Goal: Feedback & Contribution: Submit feedback/report problem

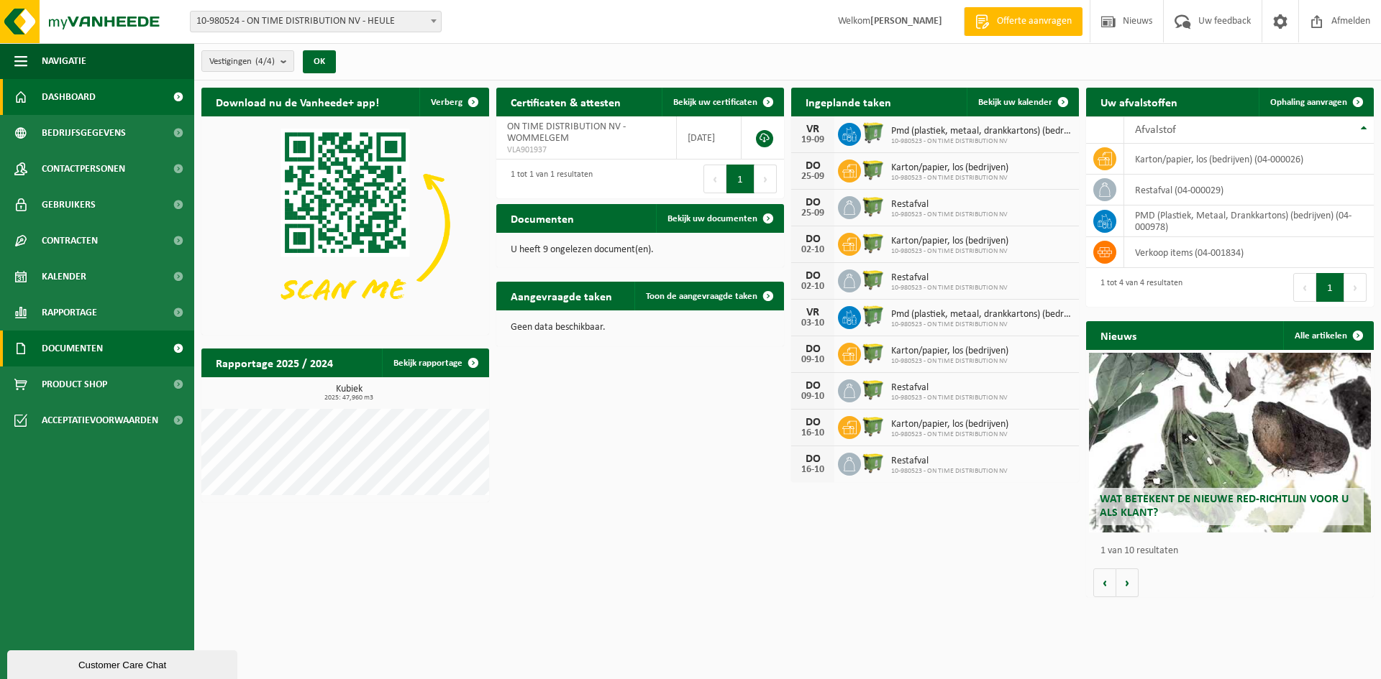
click at [109, 347] on link "Documenten" at bounding box center [97, 349] width 194 height 36
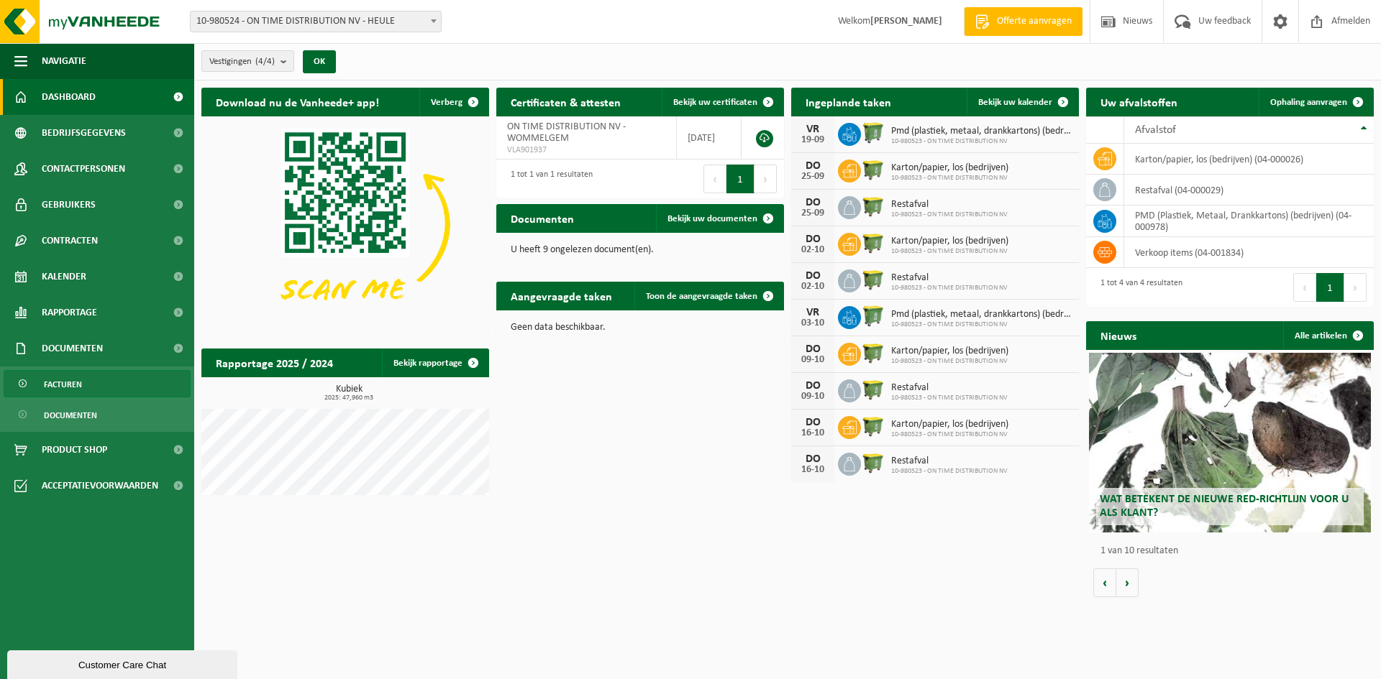
click at [100, 385] on link "Facturen" at bounding box center [97, 383] width 187 height 27
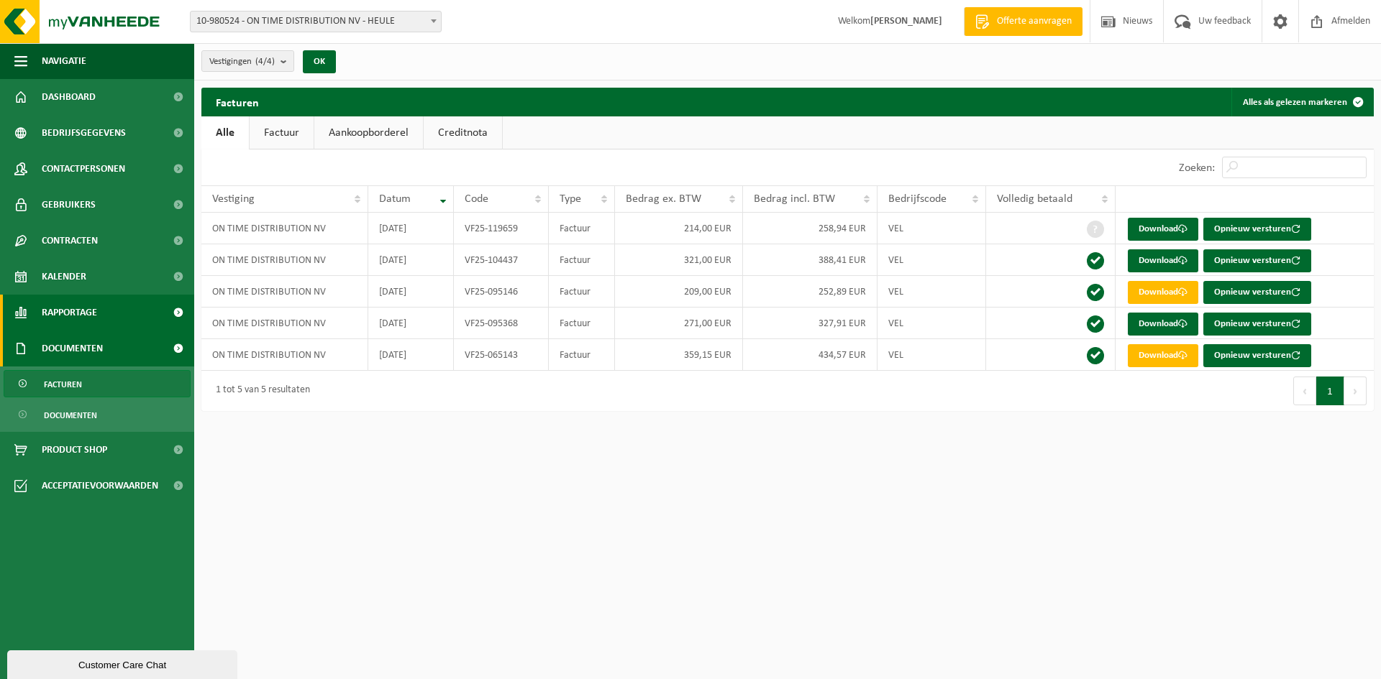
click at [86, 300] on span "Rapportage" at bounding box center [69, 313] width 55 height 36
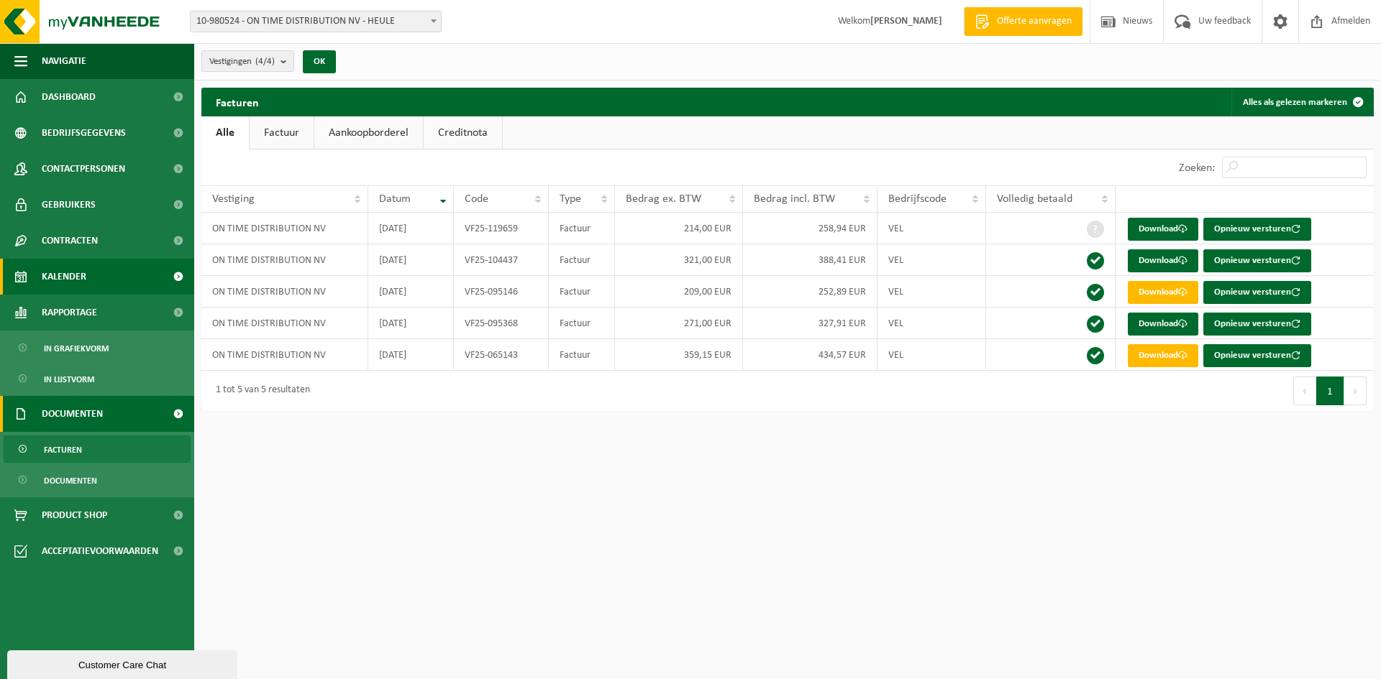
click at [89, 268] on link "Kalender" at bounding box center [97, 277] width 194 height 36
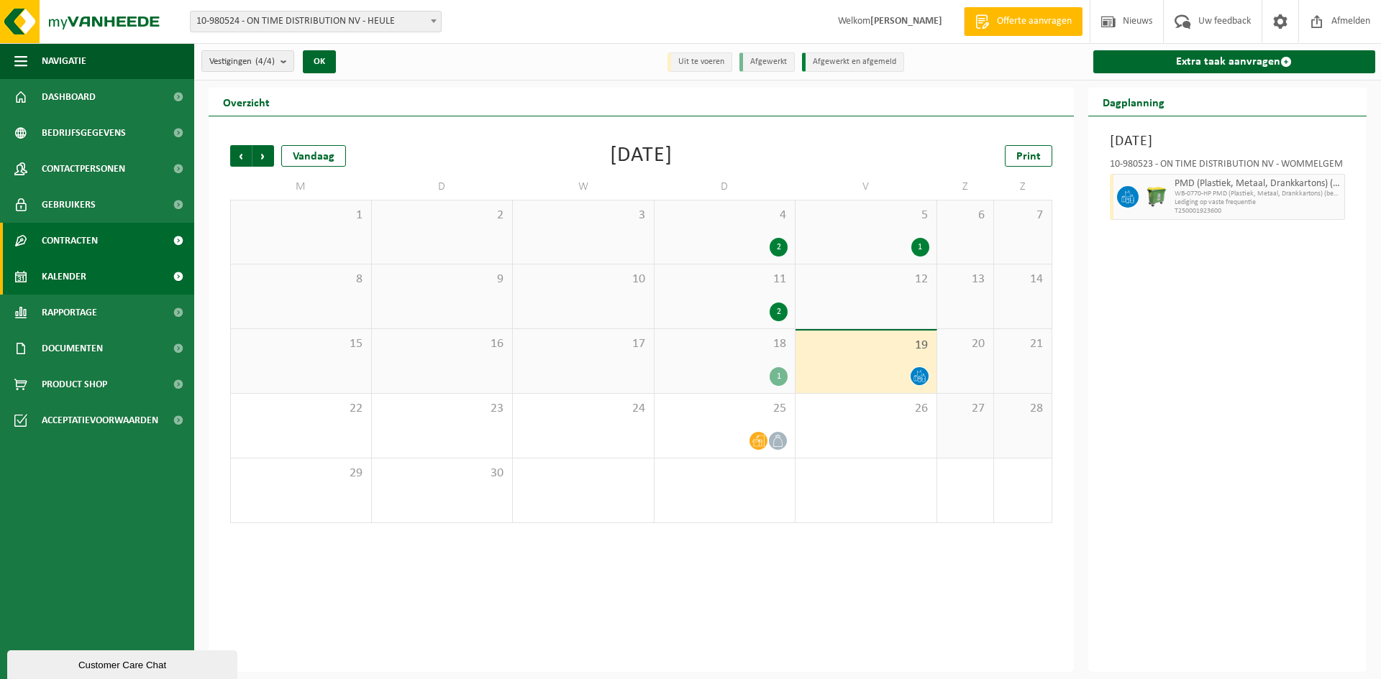
click at [103, 245] on link "Contracten" at bounding box center [97, 241] width 194 height 36
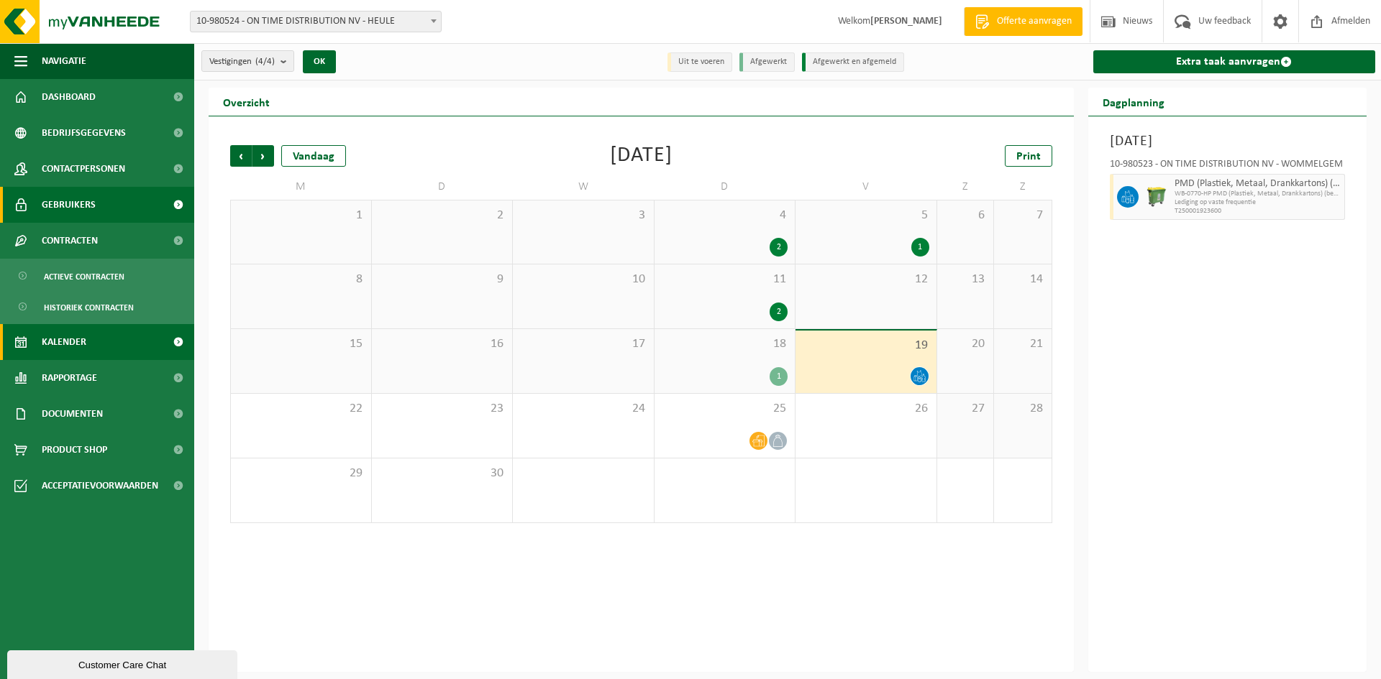
click at [119, 203] on link "Gebruikers" at bounding box center [97, 205] width 194 height 36
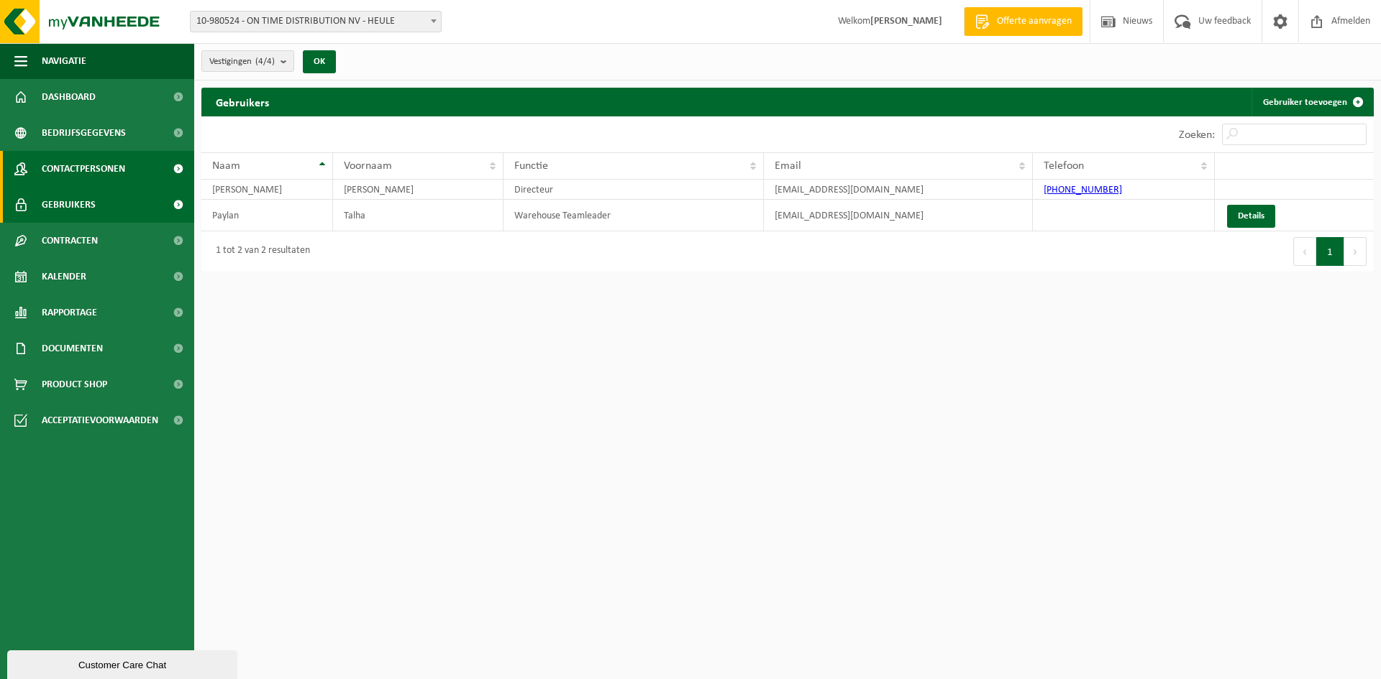
click at [129, 163] on link "Contactpersonen" at bounding box center [97, 169] width 194 height 36
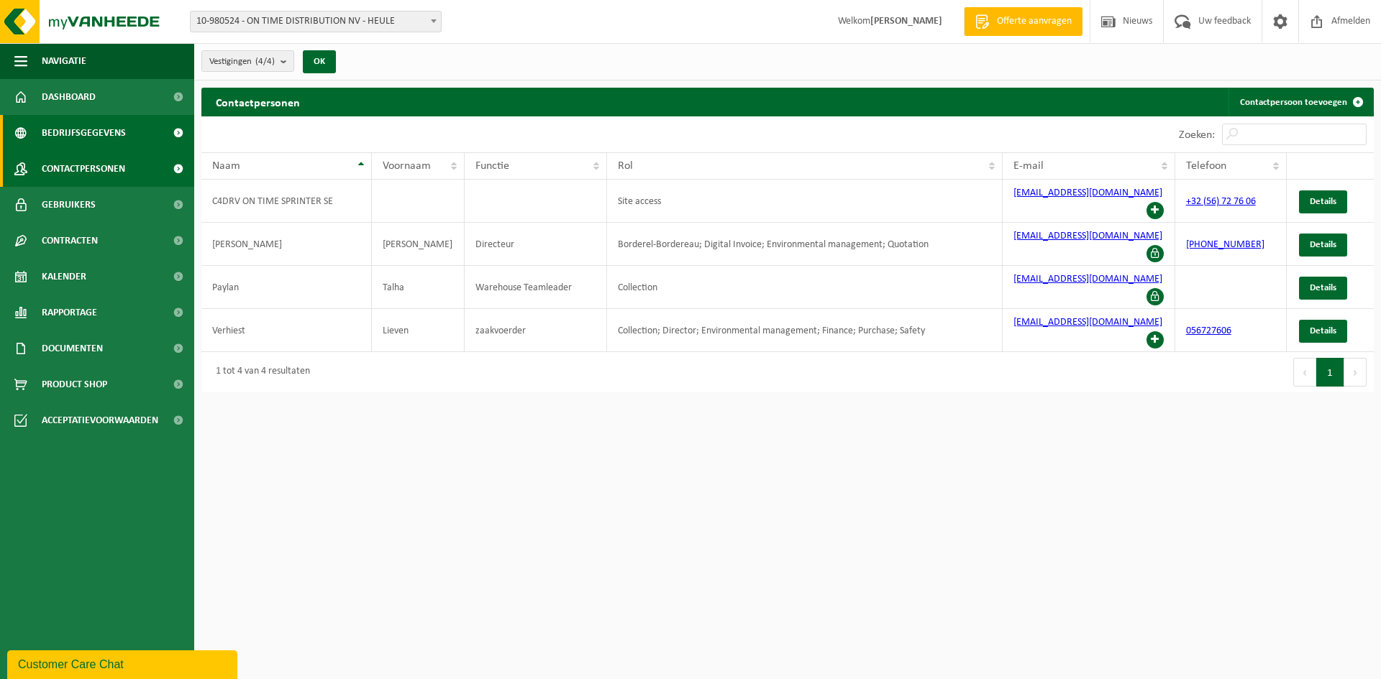
click at [148, 145] on link "Bedrijfsgegevens" at bounding box center [97, 133] width 194 height 36
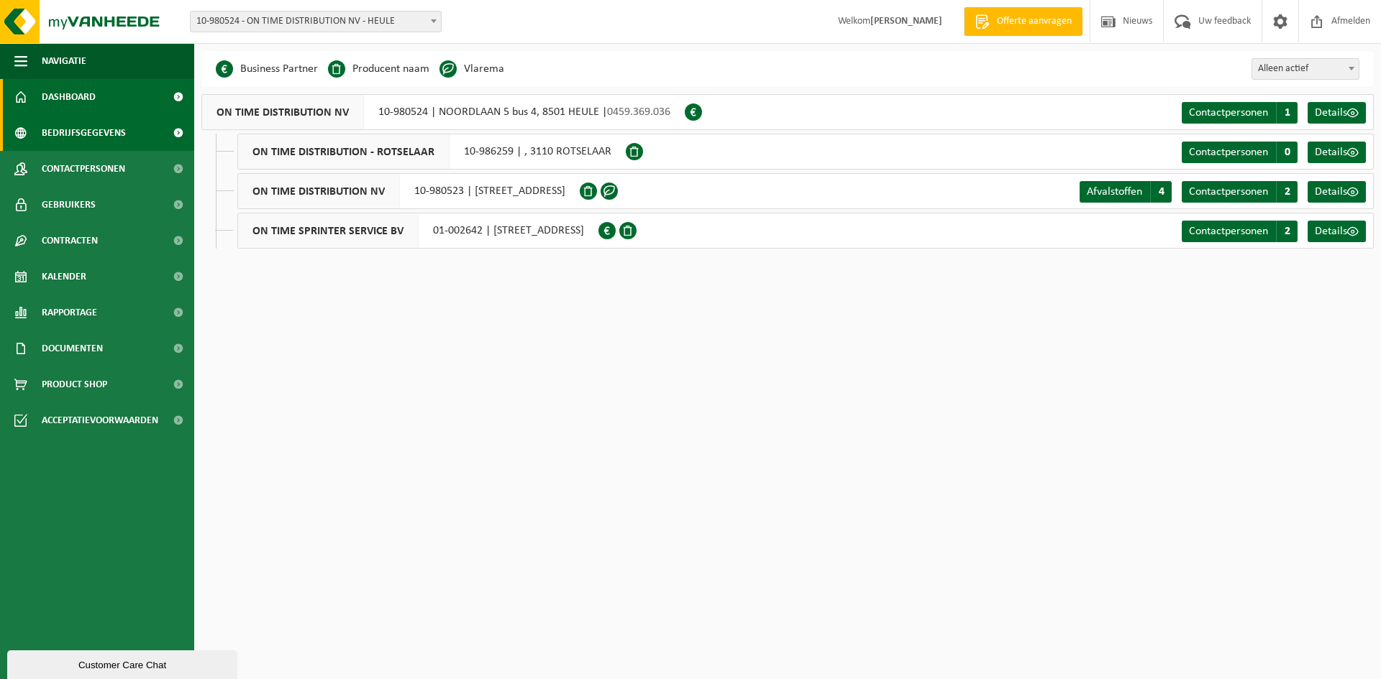
click at [116, 104] on link "Dashboard" at bounding box center [97, 97] width 194 height 36
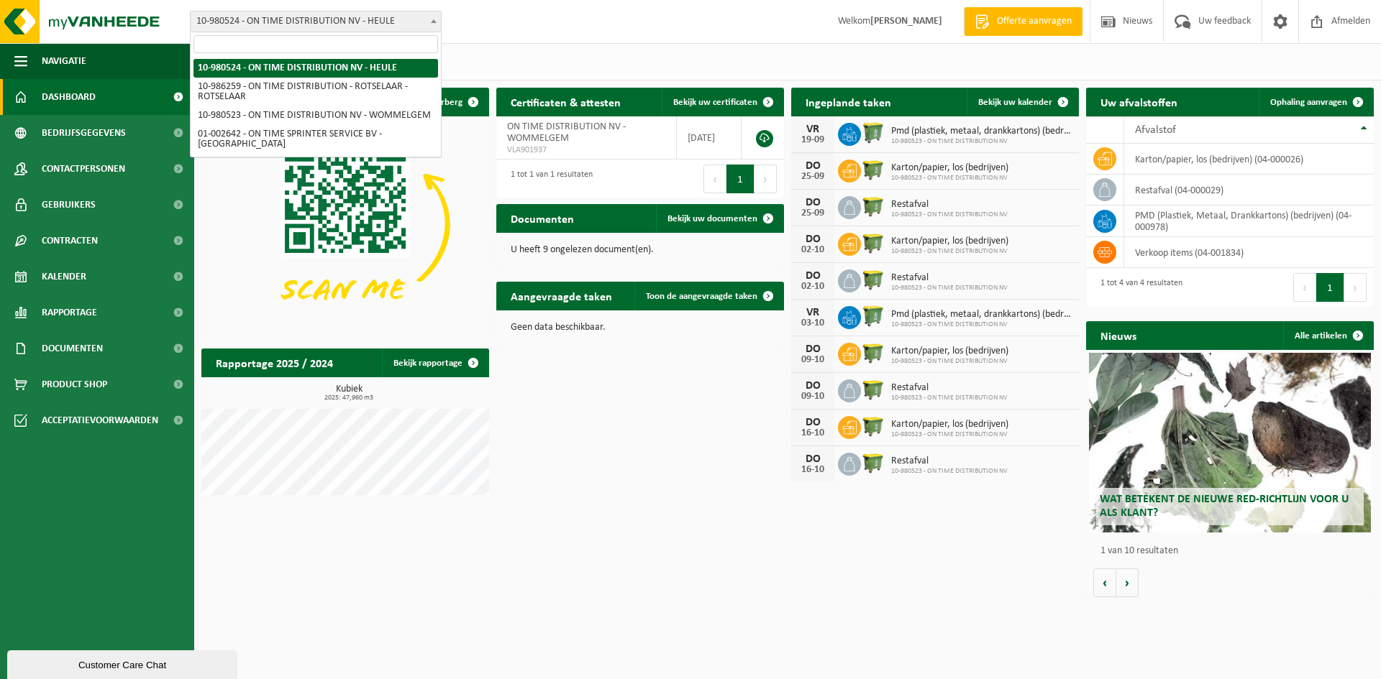
click at [394, 24] on span "10-980524 - ON TIME DISTRIBUTION NV - HEULE" at bounding box center [316, 22] width 250 height 20
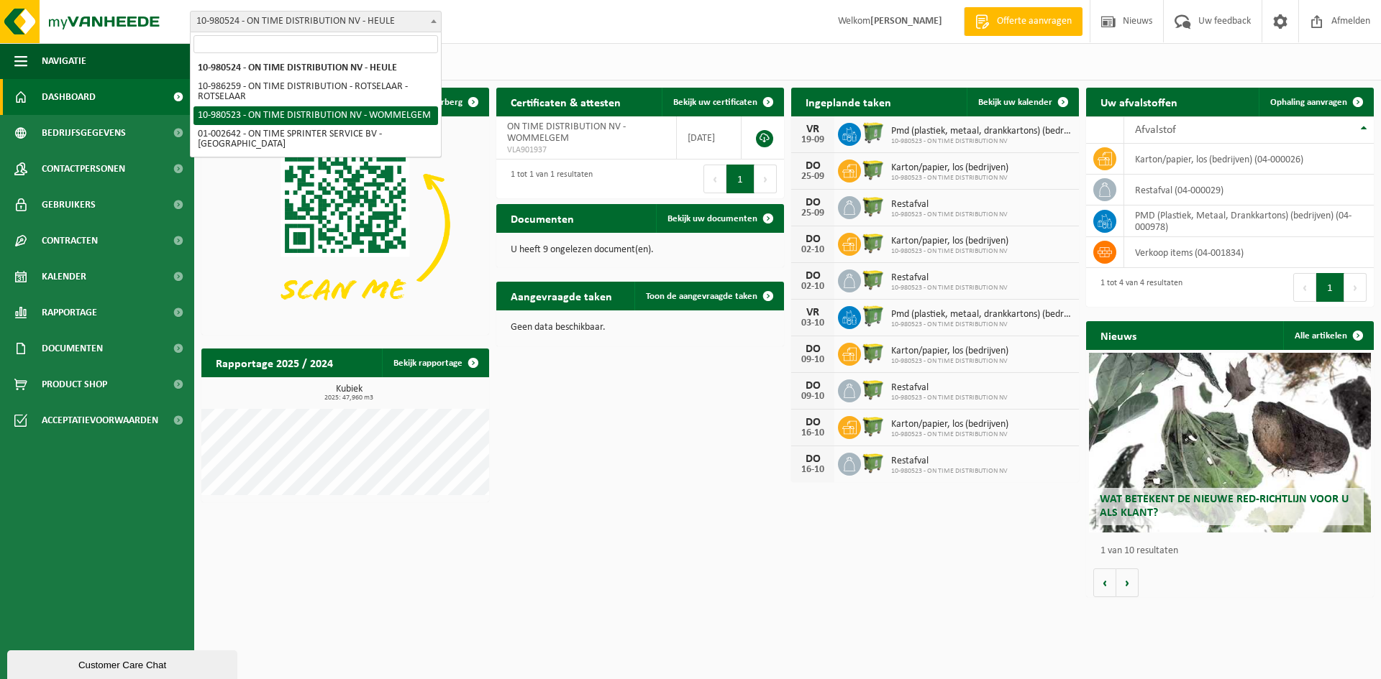
select select "161365"
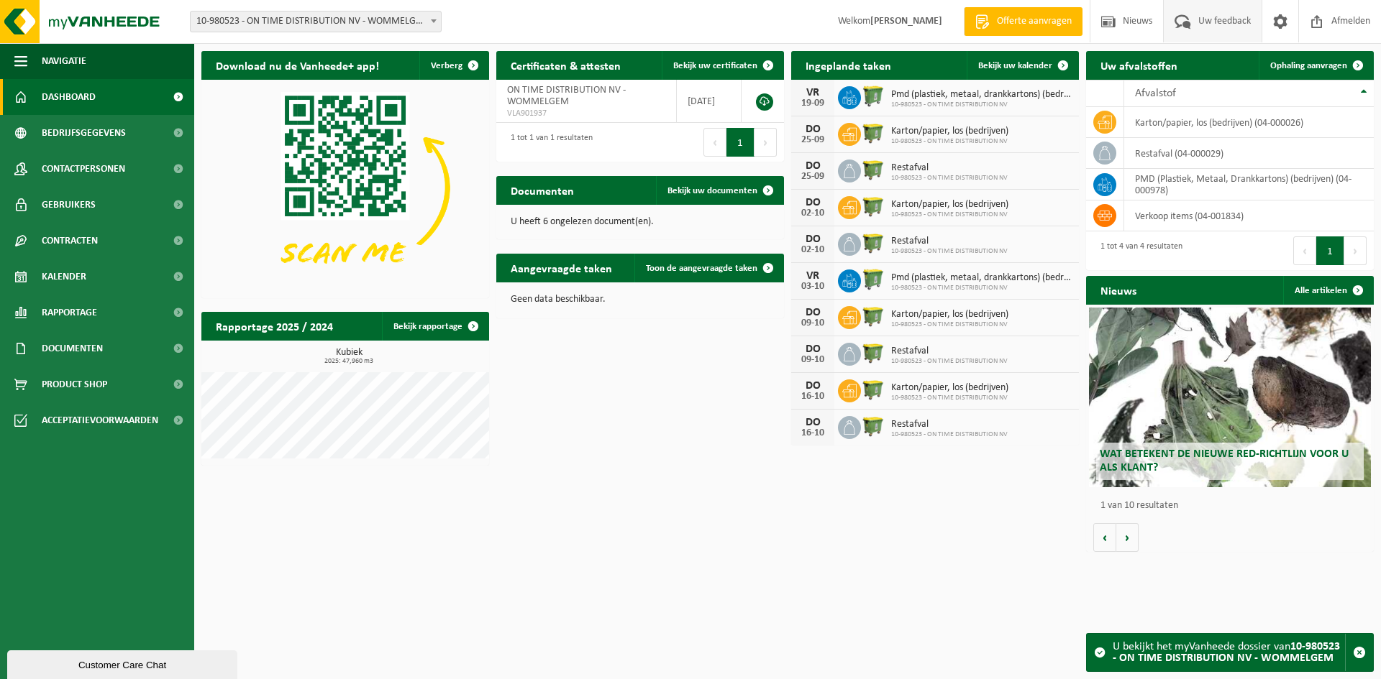
click at [1191, 22] on span at bounding box center [1183, 21] width 24 height 42
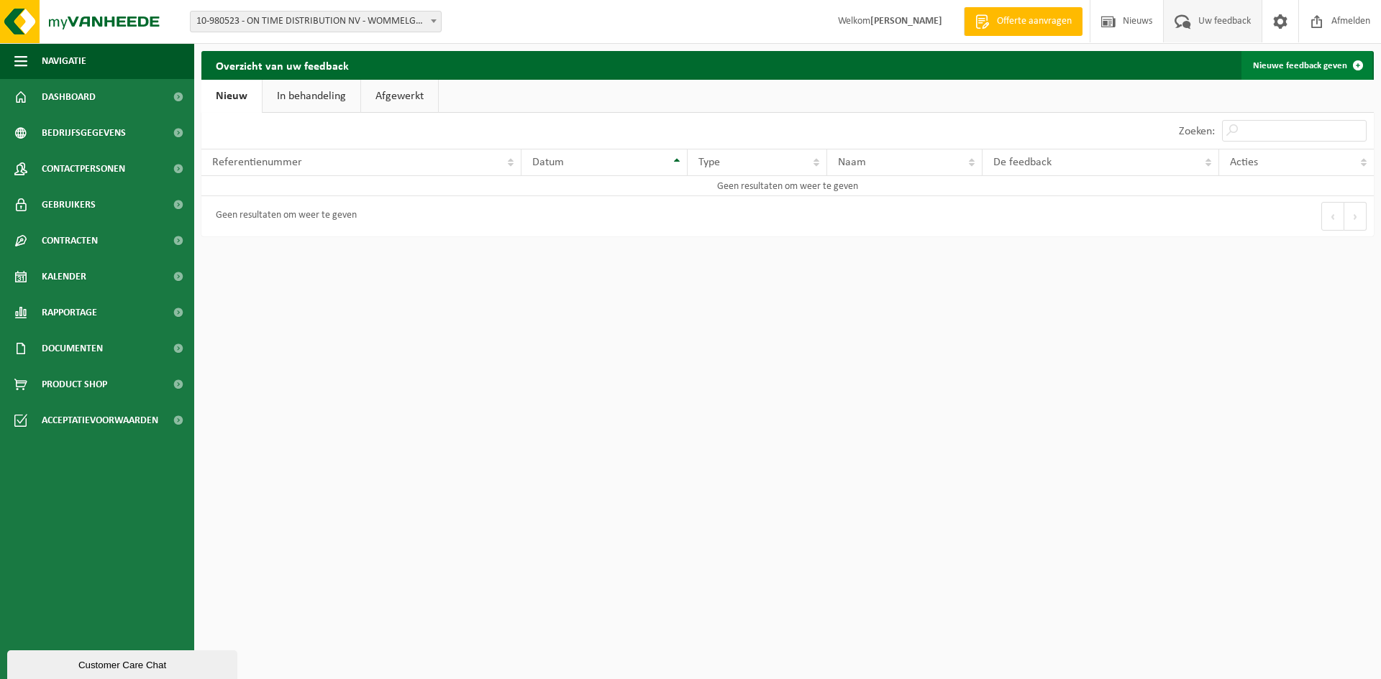
click at [1288, 61] on link "Nieuwe feedback geven" at bounding box center [1306, 65] width 131 height 29
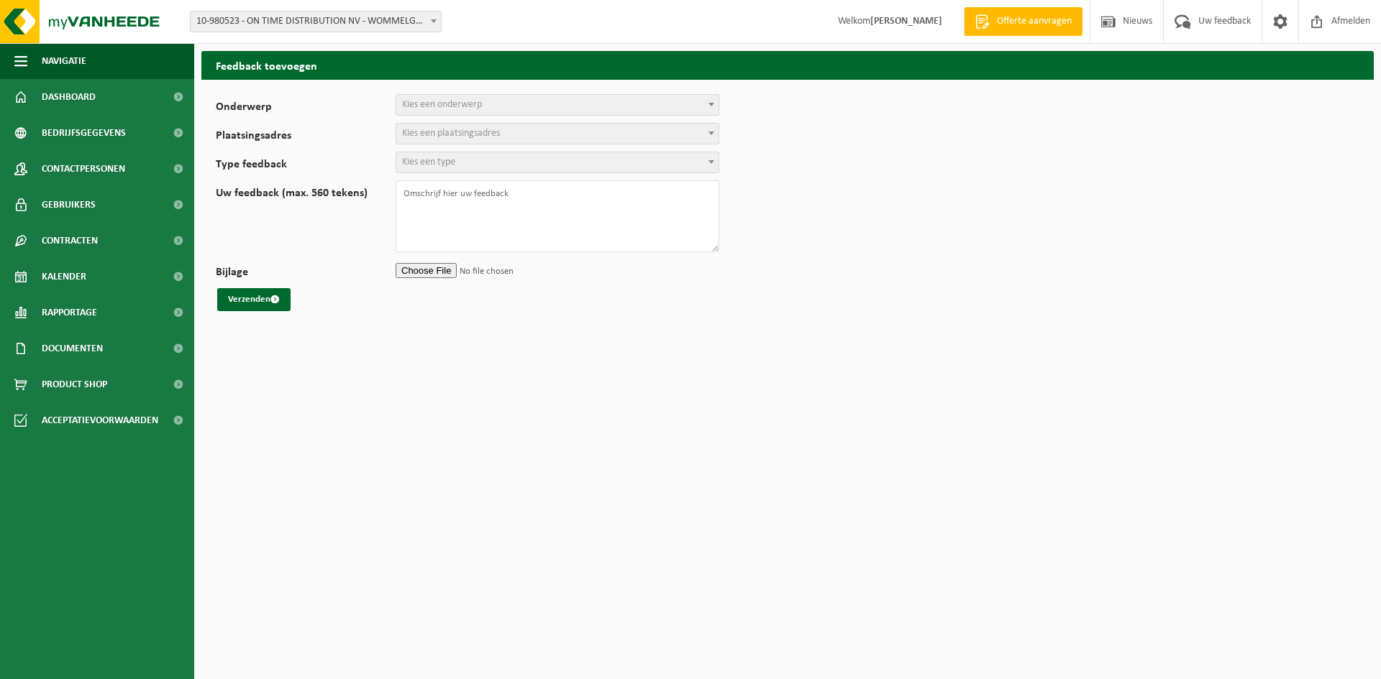
select select
click at [457, 100] on span "Kies een onderwerp" at bounding box center [442, 104] width 80 height 11
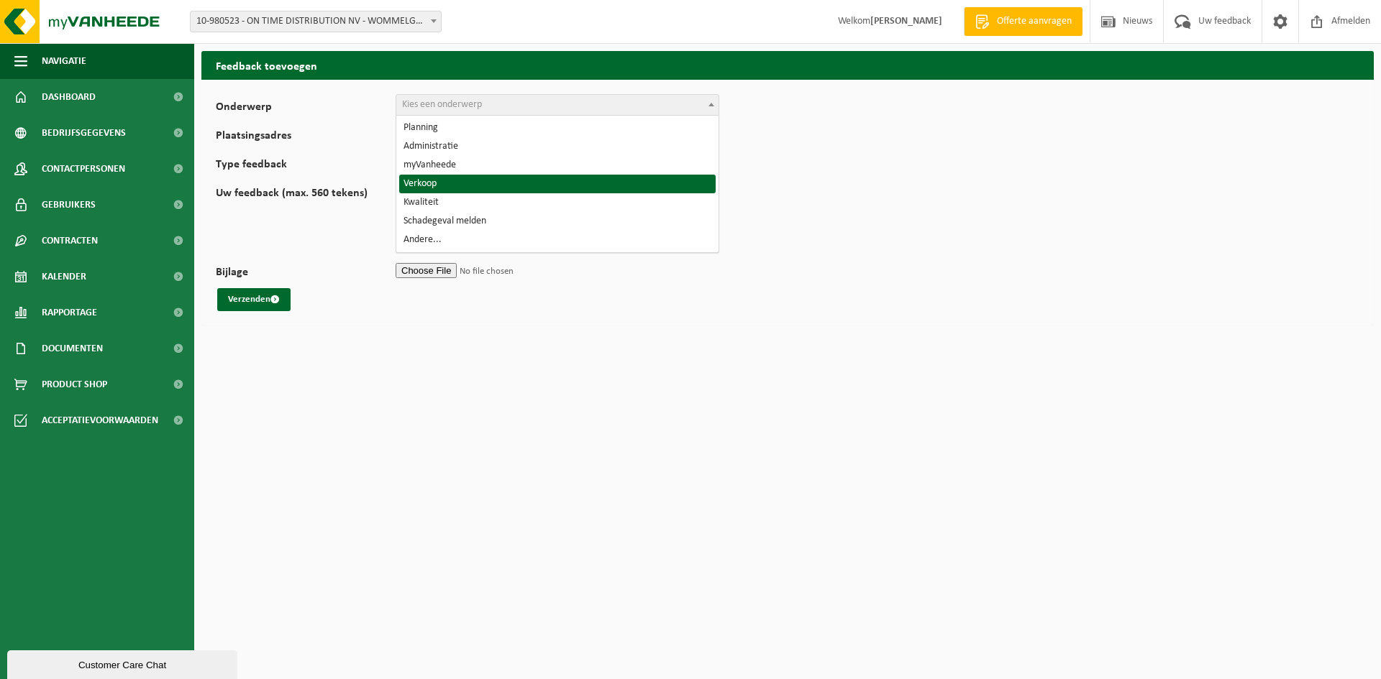
select select "19"
select select
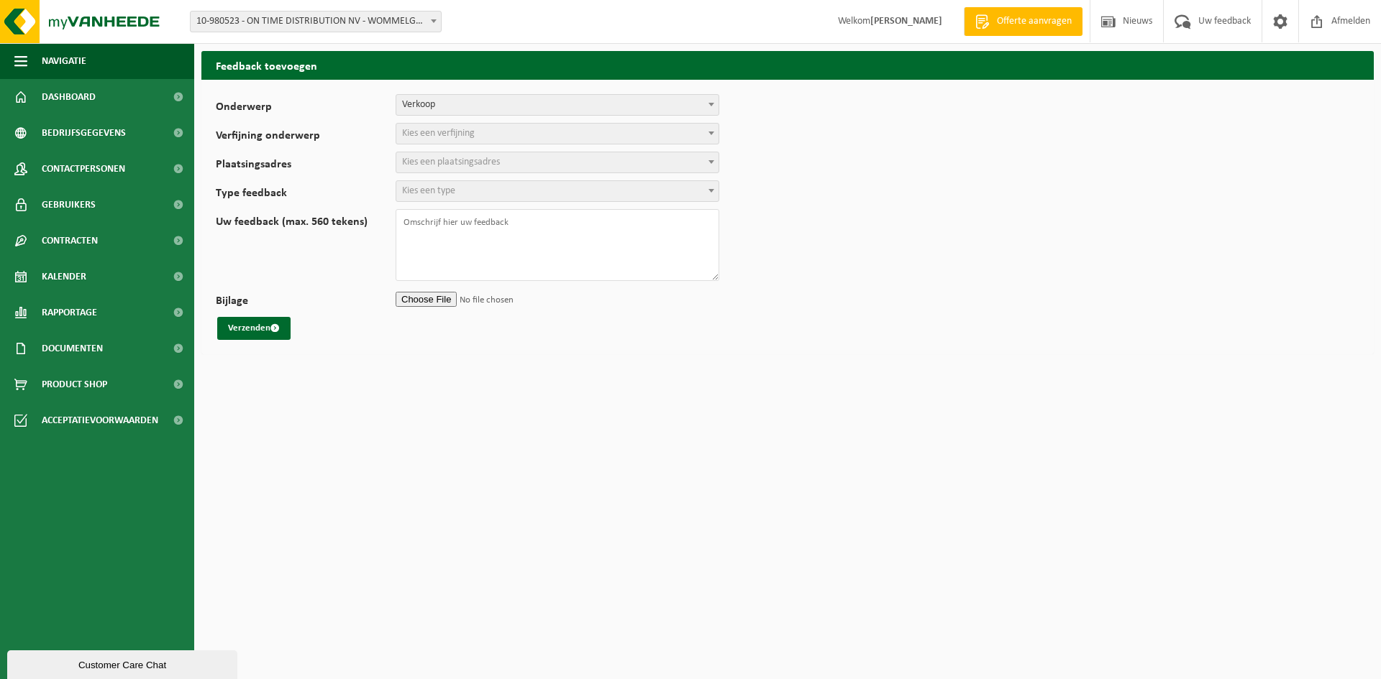
click at [475, 126] on span "Kies een verfijning" at bounding box center [557, 134] width 322 height 20
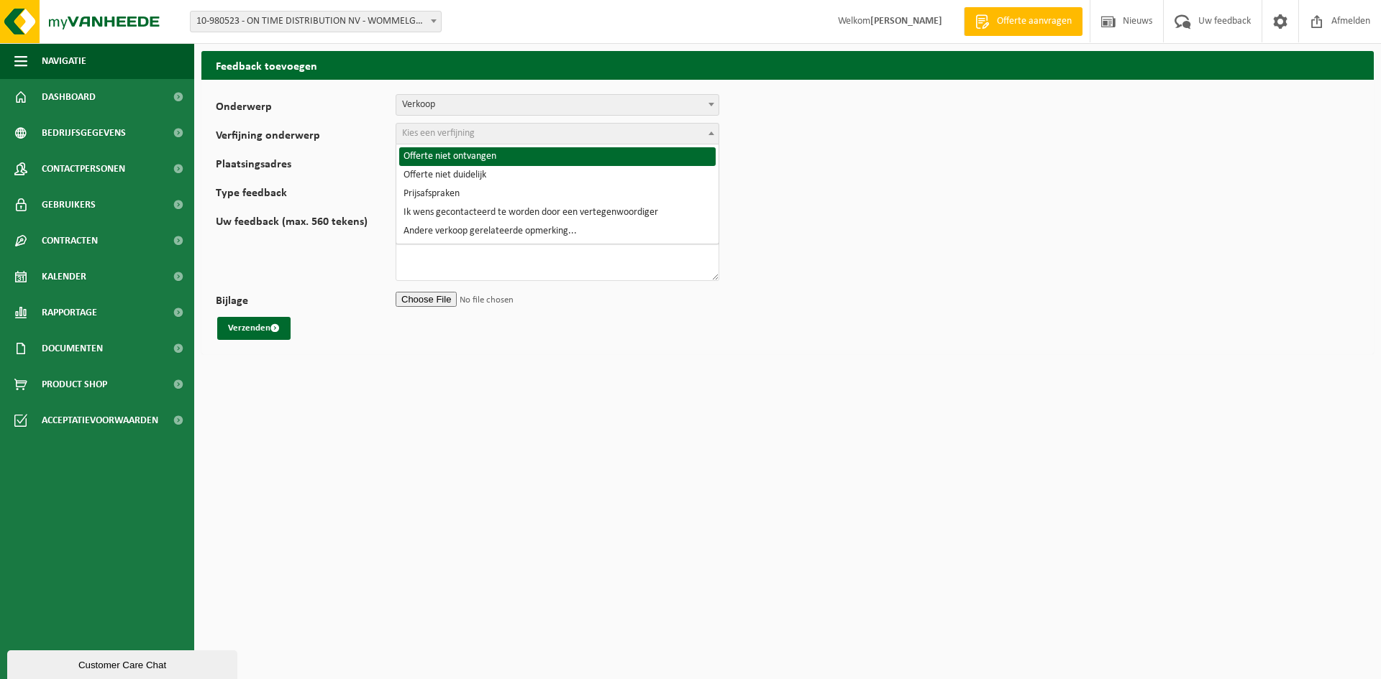
click at [515, 109] on span "Verkoop" at bounding box center [557, 105] width 322 height 20
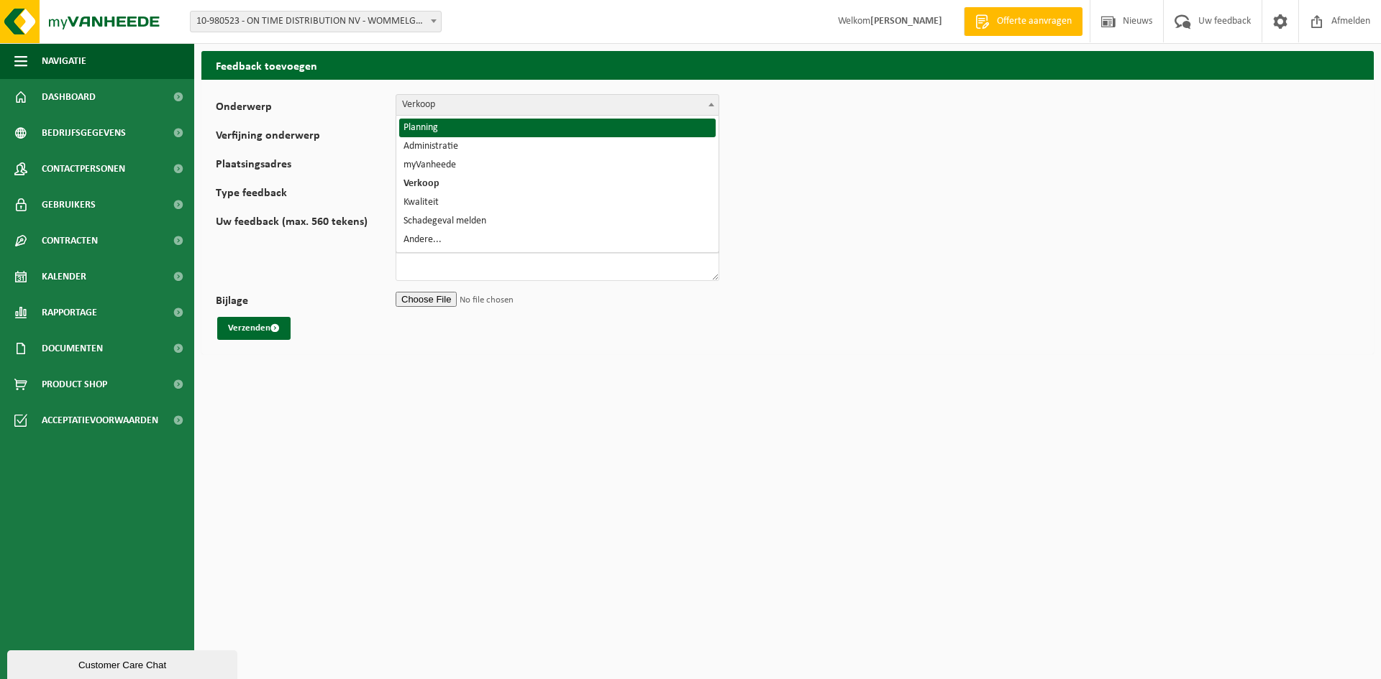
select select "1"
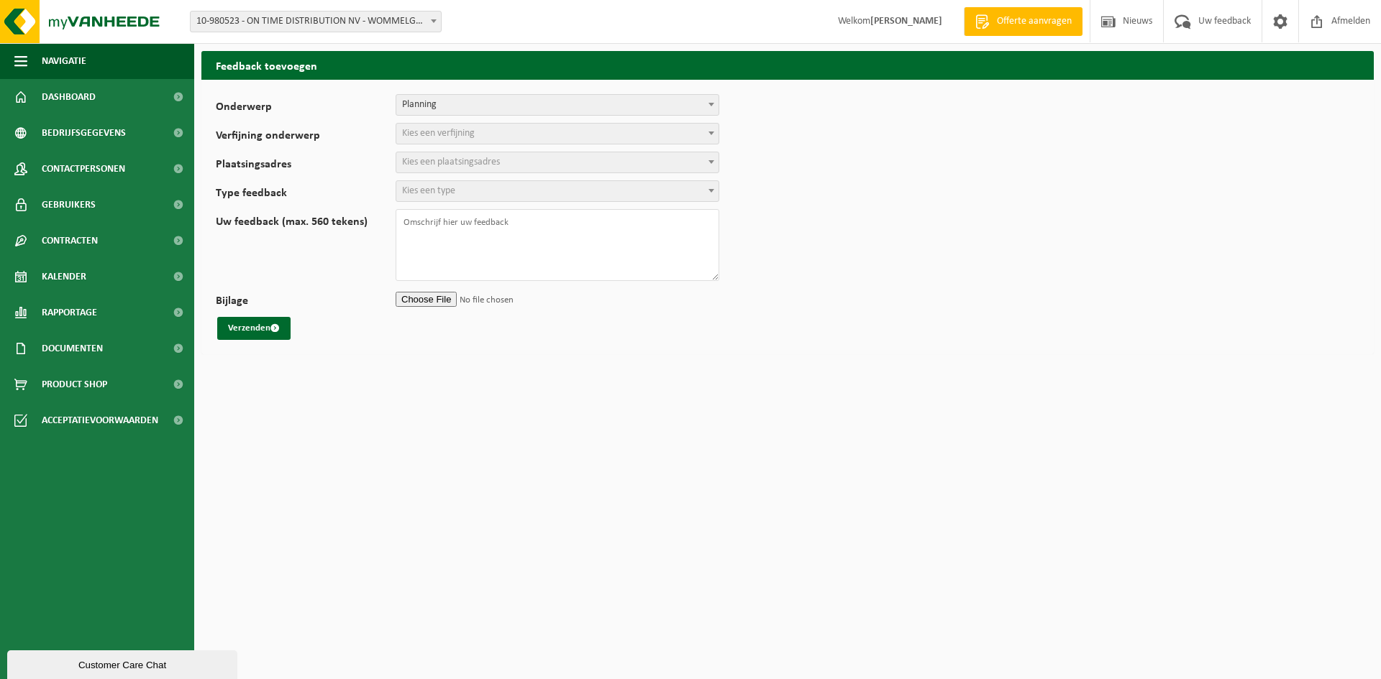
click at [489, 129] on span "Kies een verfijning" at bounding box center [557, 134] width 322 height 20
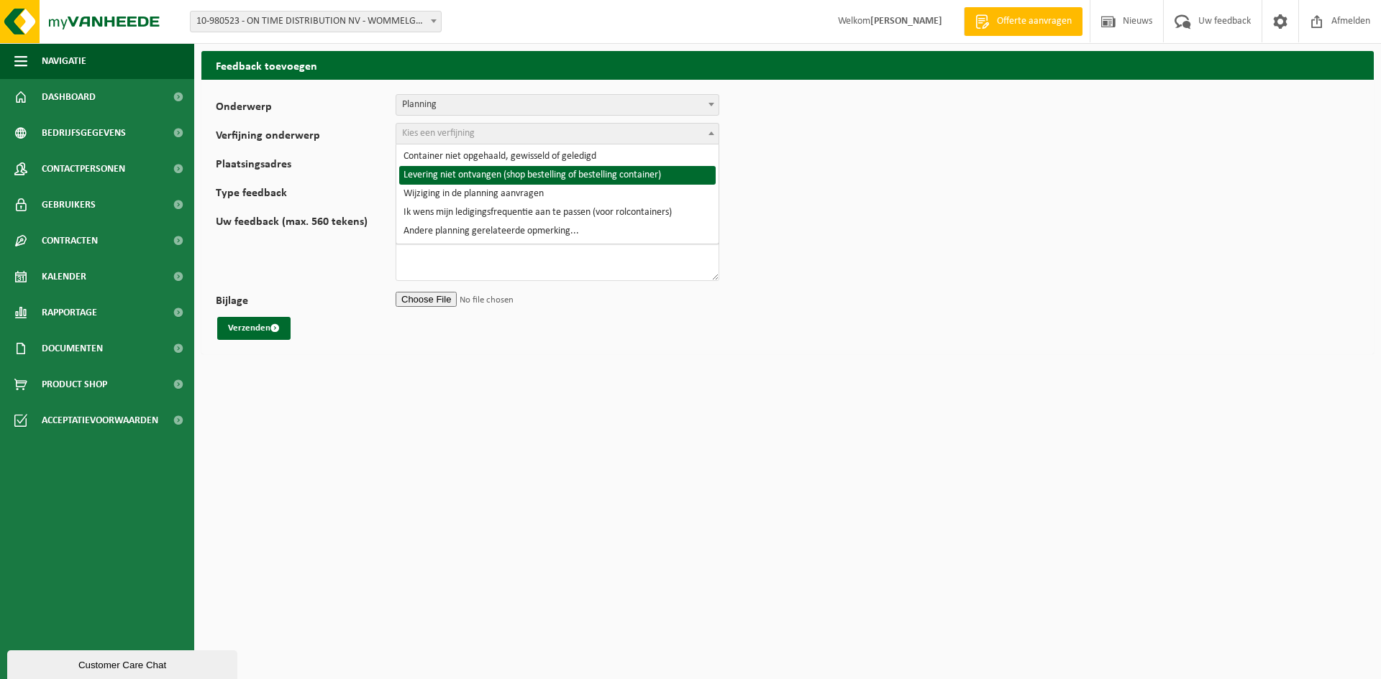
select select "3"
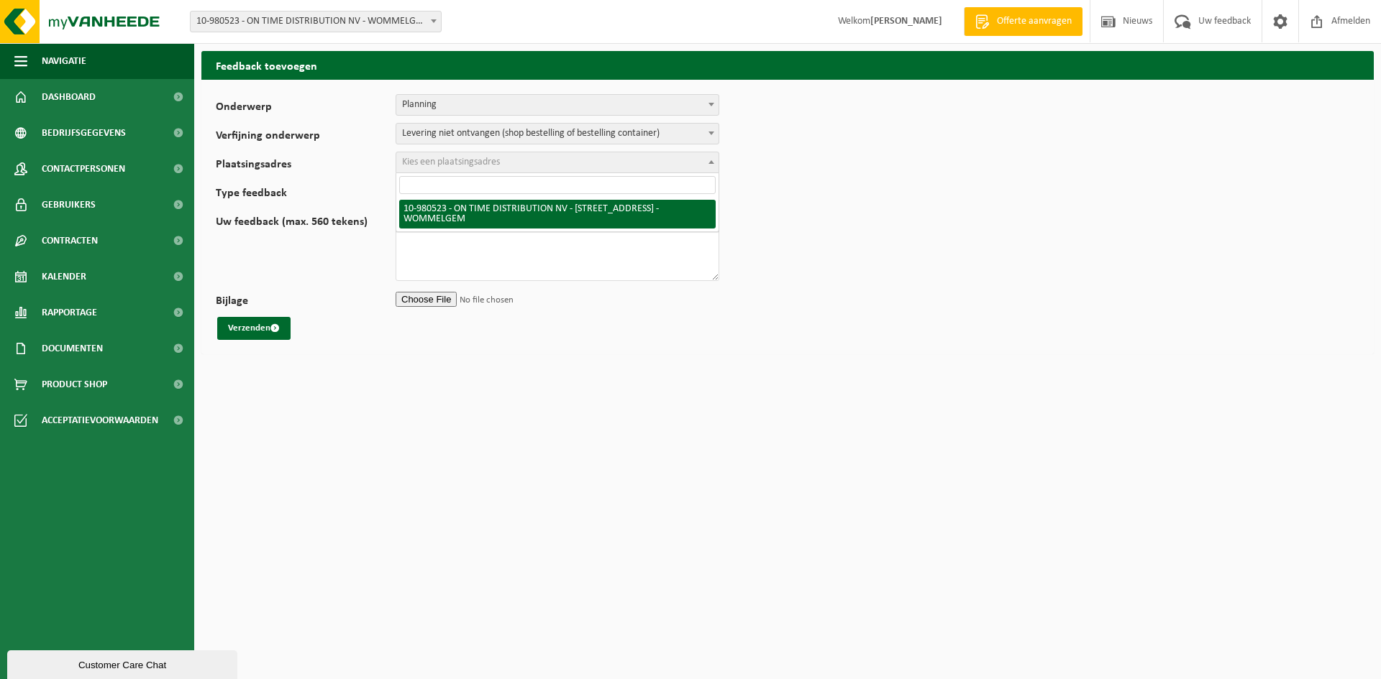
click at [516, 160] on span "Kies een plaatsingsadres" at bounding box center [557, 162] width 322 height 20
select select "161365"
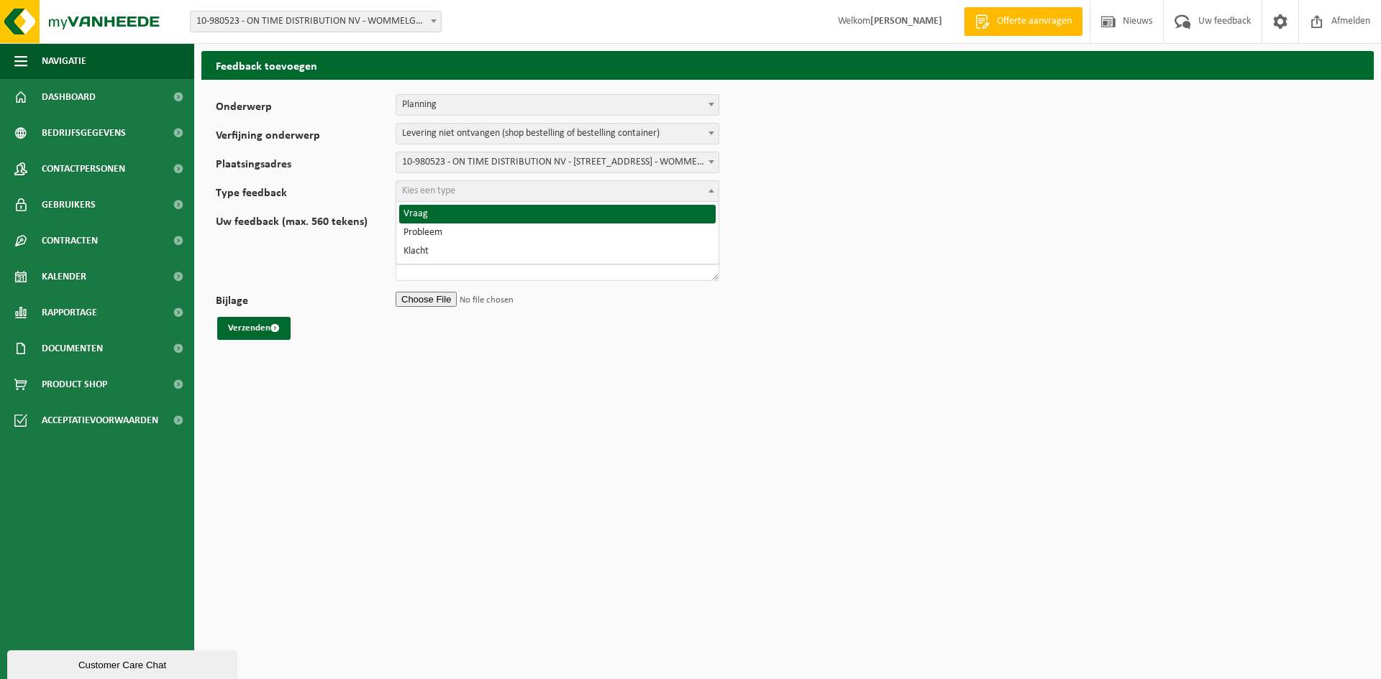
click at [467, 188] on span "Kies een type" at bounding box center [557, 191] width 322 height 20
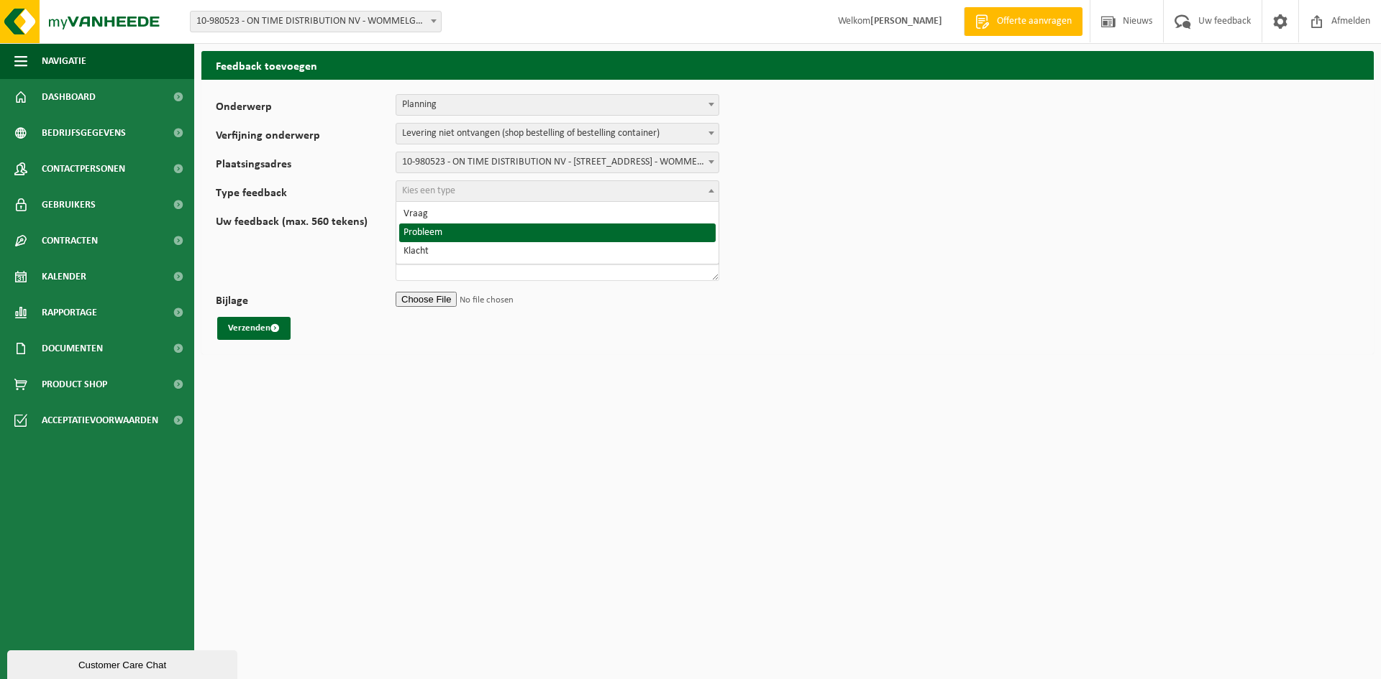
select select "ISS"
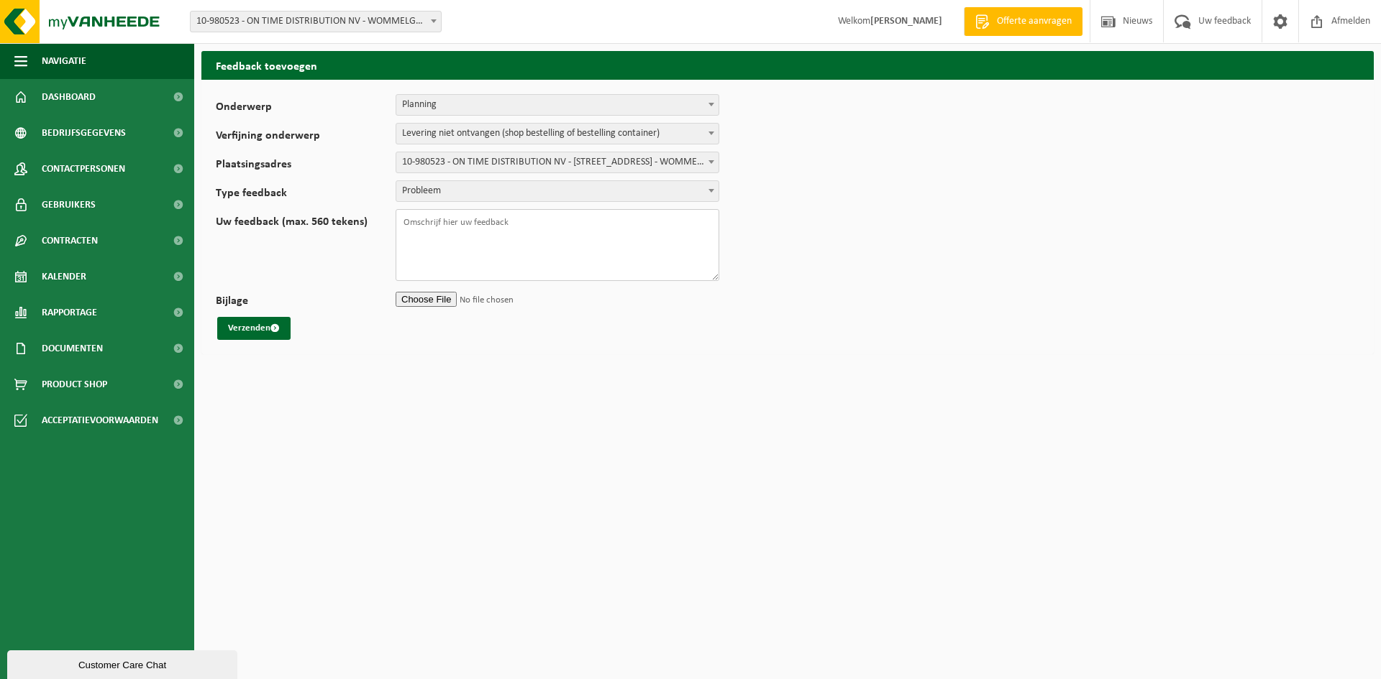
click at [441, 218] on textarea "Uw feedback (max. 560 tekens)" at bounding box center [557, 245] width 324 height 72
click at [454, 249] on textarea "Goedemiddag, Wij hebben een bestelling met zakken geplaatst maar hebben deze ni…" at bounding box center [557, 245] width 324 height 72
click at [458, 253] on textarea "Goedemiddag, Wij hebben een bestelling met zakken geplaatst maar hebben deze ni…" at bounding box center [557, 245] width 324 height 72
type textarea "[PERSON_NAME], Wij hebben een bestelling met zakken geplaatst maar hebben deze …"
click at [247, 316] on form "Onderwerp Planning Administratie myVanheede Verkoop Kwaliteit Schadegeval melde…" at bounding box center [787, 217] width 1143 height 246
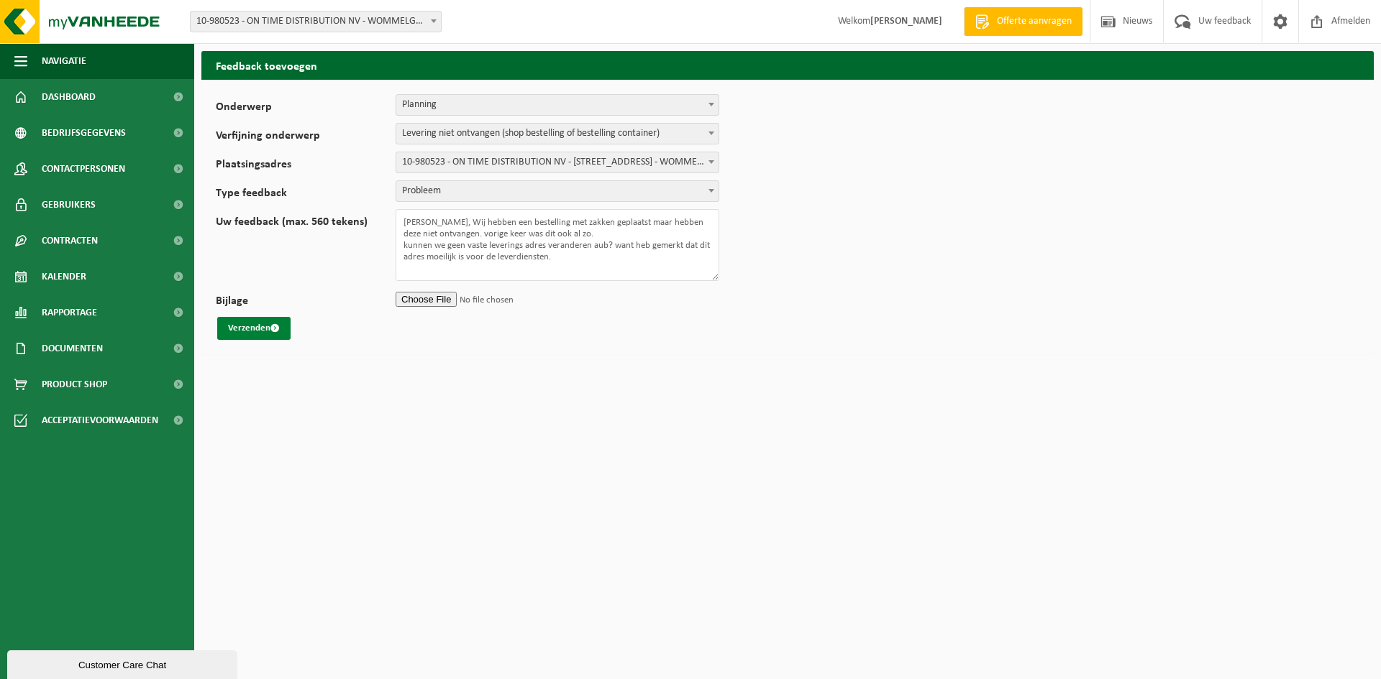
click at [245, 326] on button "Verzenden" at bounding box center [253, 328] width 73 height 23
